Goal: Transaction & Acquisition: Book appointment/travel/reservation

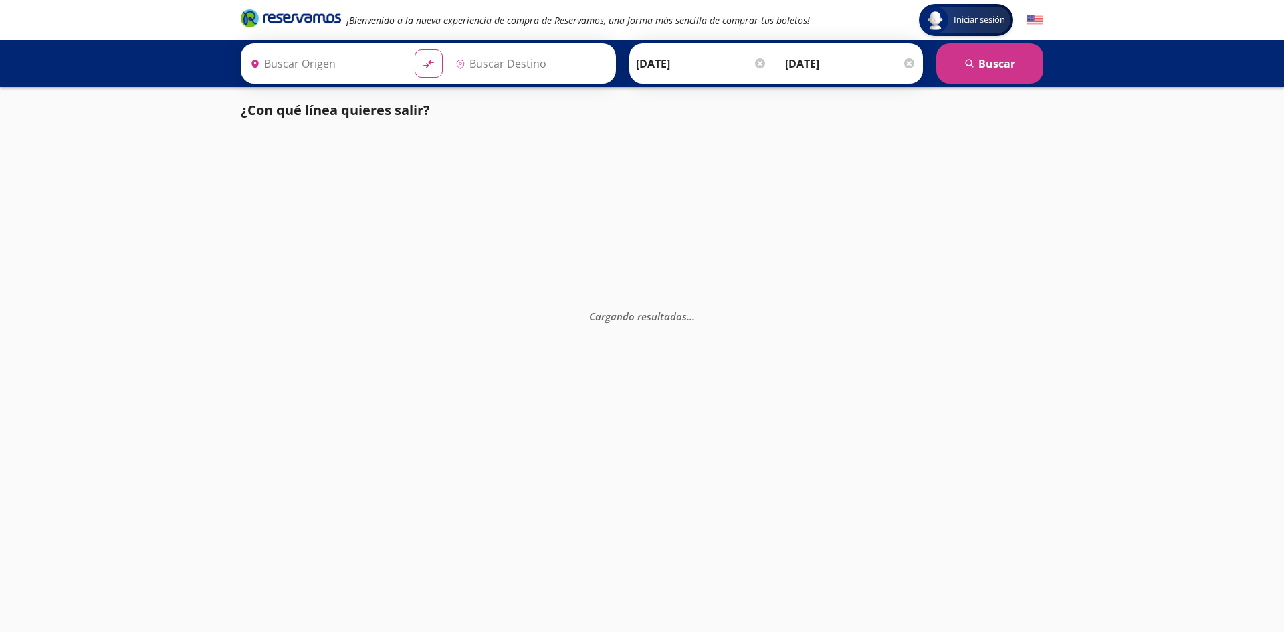
type input "[GEOGRAPHIC_DATA], [GEOGRAPHIC_DATA]"
type input "[PERSON_NAME], [PERSON_NAME]"
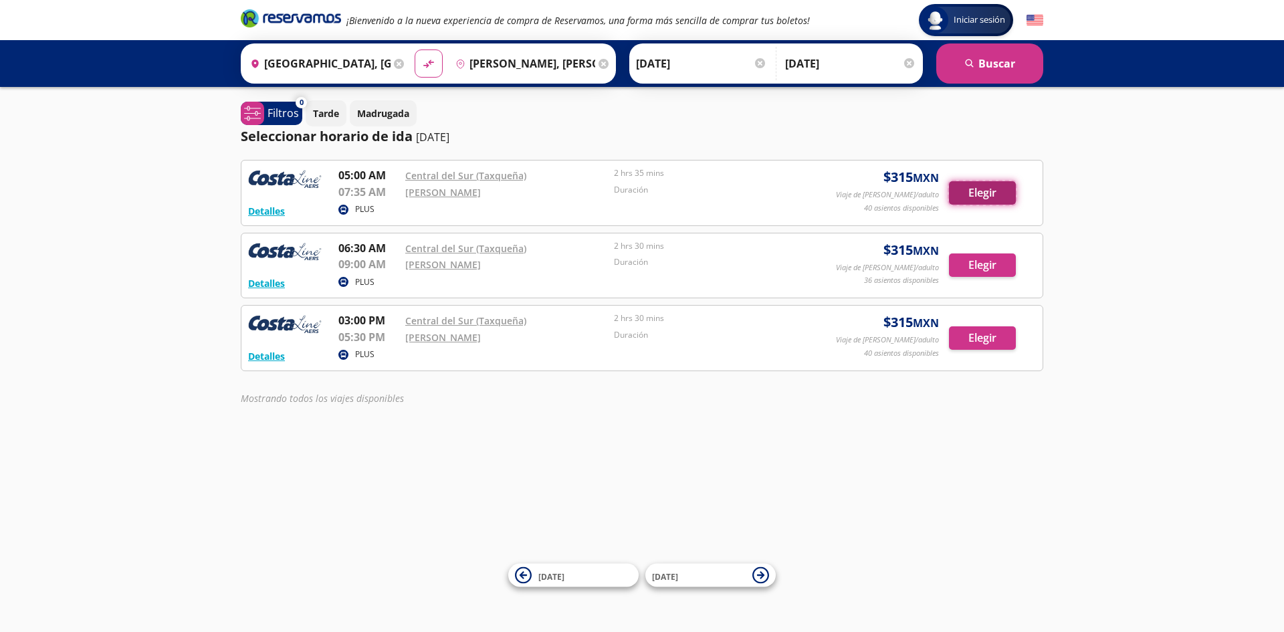
click at [961, 200] on button "Elegir" at bounding box center [982, 192] width 67 height 23
